Goal: Find specific fact: Find specific fact

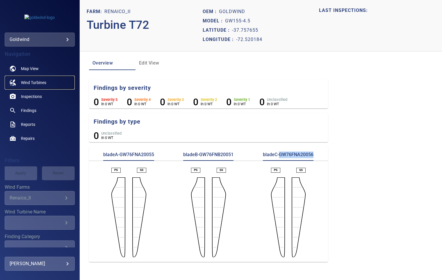
click at [35, 80] on span "Wind Turbines" at bounding box center [33, 83] width 25 height 6
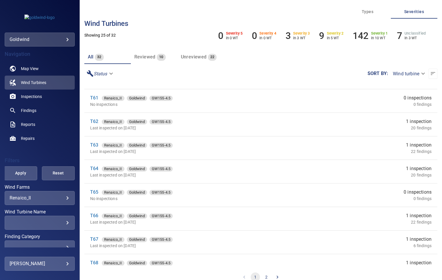
scroll to position [387, 0]
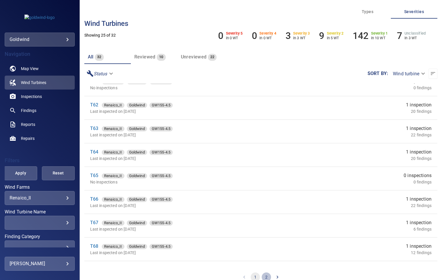
click at [264, 276] on button "2" at bounding box center [266, 276] width 9 height 9
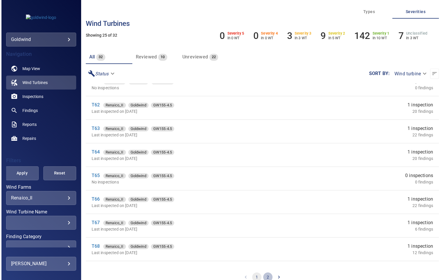
scroll to position [0, 0]
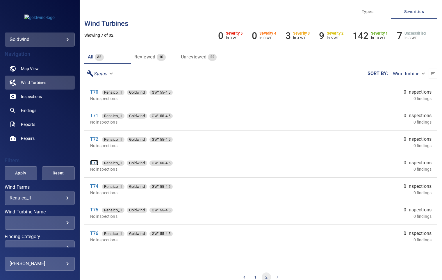
click at [94, 162] on link "T73" at bounding box center [94, 163] width 8 height 6
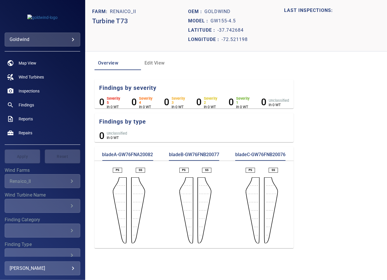
click at [135, 152] on p "bladeA-GW76FNA20082" at bounding box center [127, 155] width 51 height 9
copy p "GW76FNA20082"
click at [192, 153] on p "bladeB-GW76FNB20077" at bounding box center [194, 155] width 50 height 9
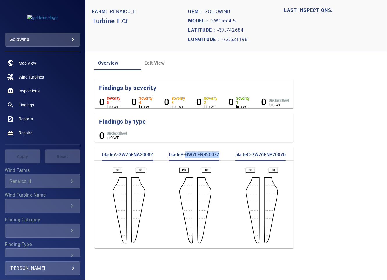
copy p "GW76FNB20077"
click at [262, 153] on p "bladeC-GW76FNB20076" at bounding box center [260, 155] width 50 height 9
copy p "GW76FNB20076"
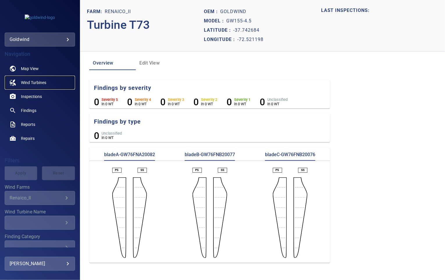
click at [41, 81] on span "Wind Turbines" at bounding box center [33, 83] width 25 height 6
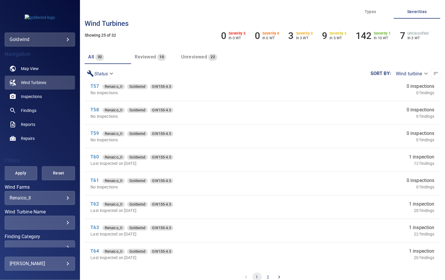
scroll to position [291, 0]
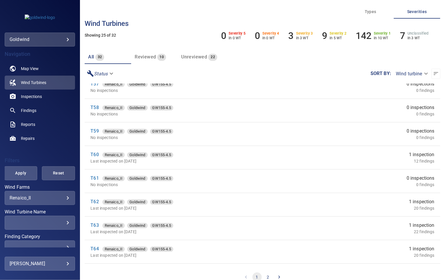
click at [266, 274] on button "2" at bounding box center [267, 276] width 9 height 9
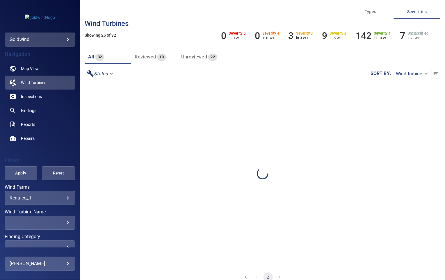
scroll to position [0, 0]
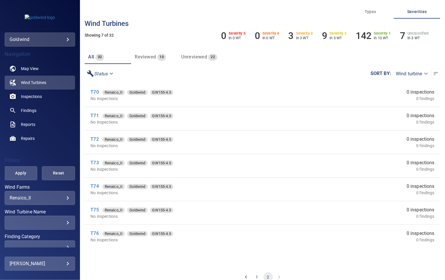
click at [99, 185] on div "T74 Renaico_II Goldwind GW155-4.5" at bounding box center [190, 186] width 200 height 7
click at [98, 185] on link "T74" at bounding box center [94, 186] width 8 height 6
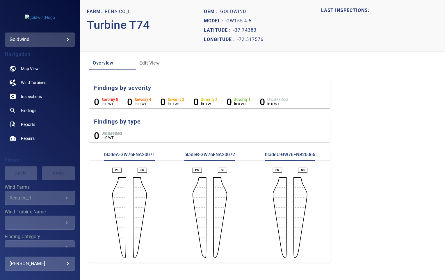
click at [136, 153] on p "bladeA-GW76FNA20071" at bounding box center [129, 155] width 51 height 9
copy p "GW76FNA20071"
click at [220, 153] on p "bladeB-GW76FNA20072" at bounding box center [209, 155] width 51 height 9
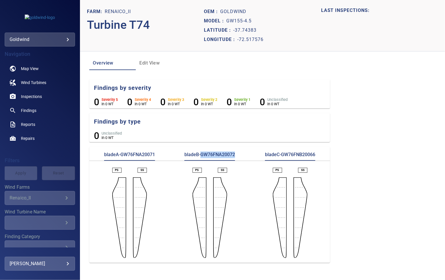
copy p "GW76FNA20072"
click at [296, 155] on p "bladeC-GW76FNB20066" at bounding box center [290, 155] width 50 height 9
copy p "GW76FNB20066"
